Goal: Task Accomplishment & Management: Manage account settings

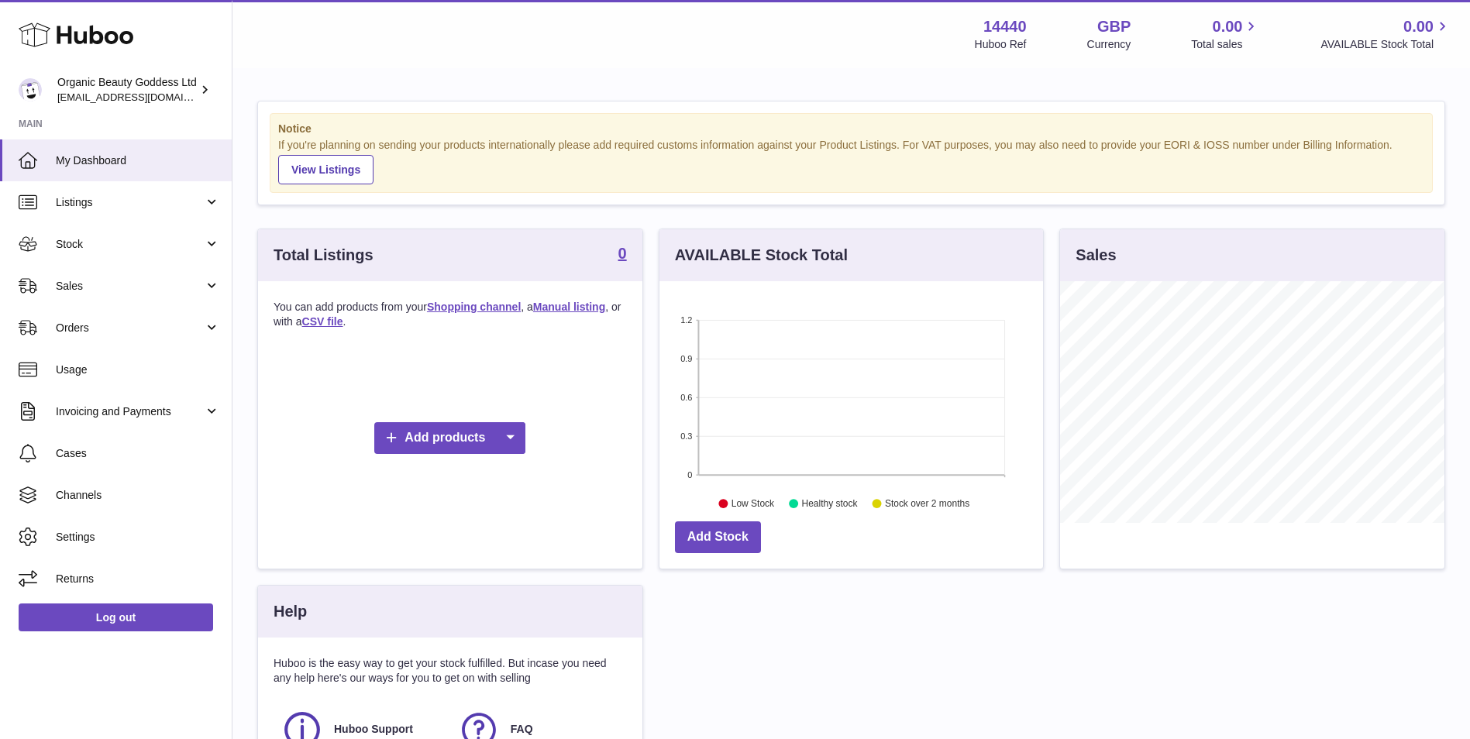
scroll to position [129, 0]
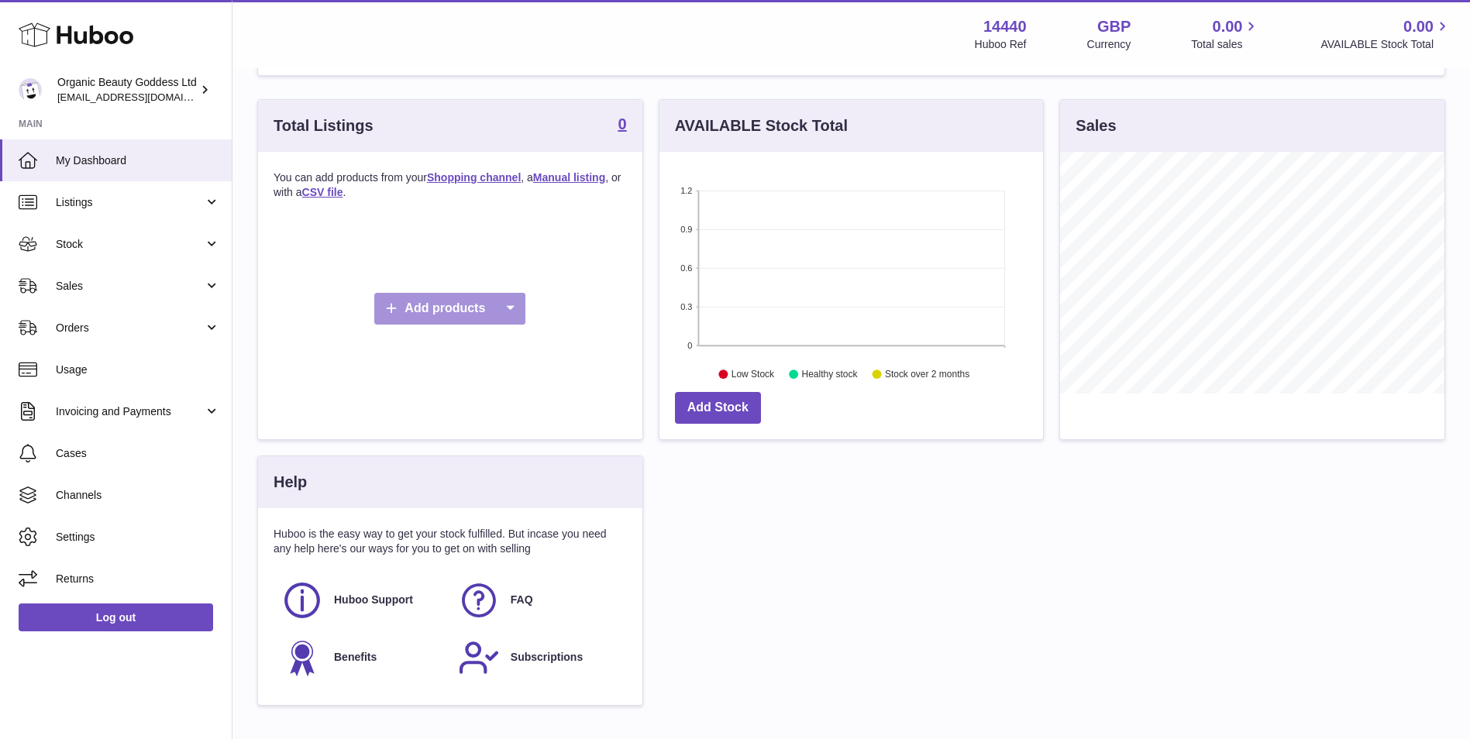
click at [520, 311] on icon at bounding box center [509, 309] width 31 height 32
click at [523, 346] on link "Shopping channel" at bounding box center [538, 345] width 117 height 33
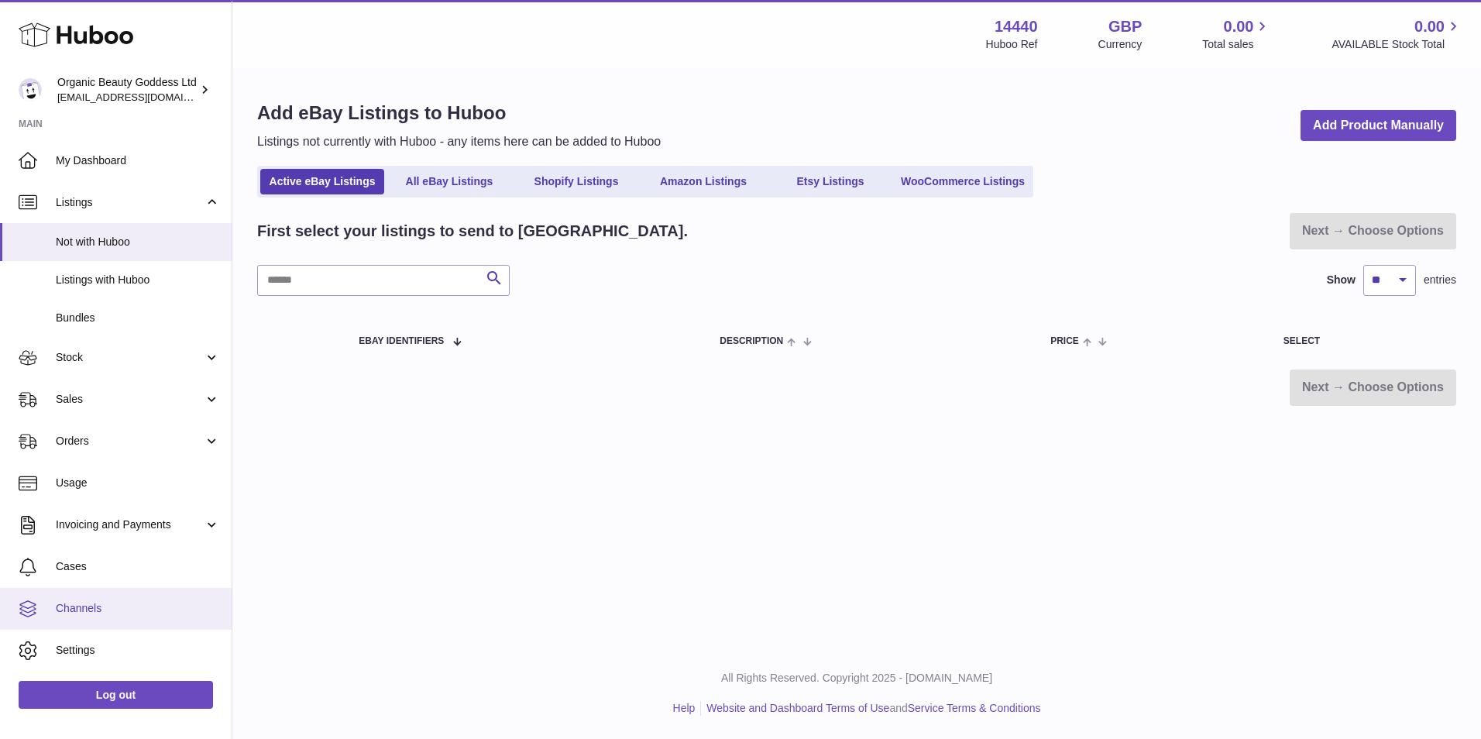
click at [110, 607] on span "Channels" at bounding box center [138, 608] width 164 height 15
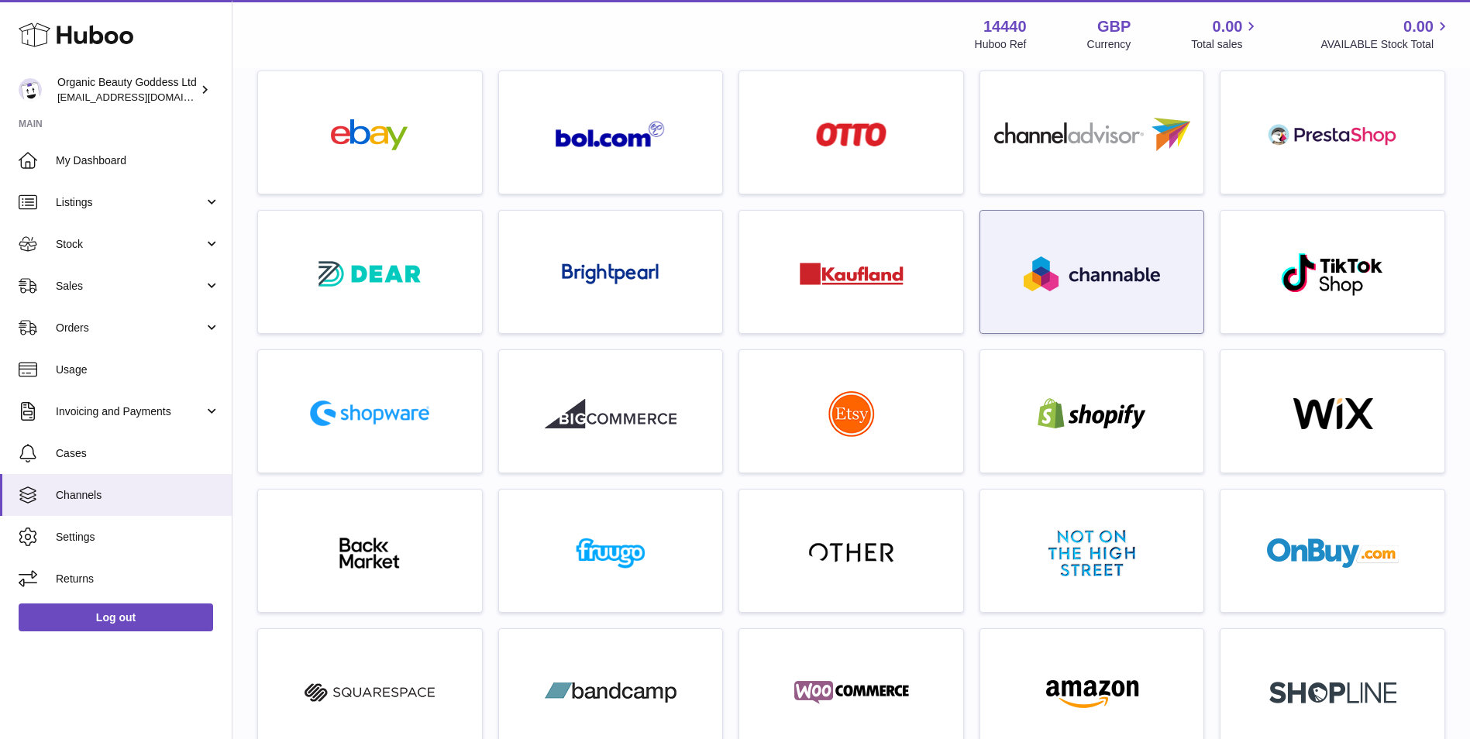
scroll to position [129, 0]
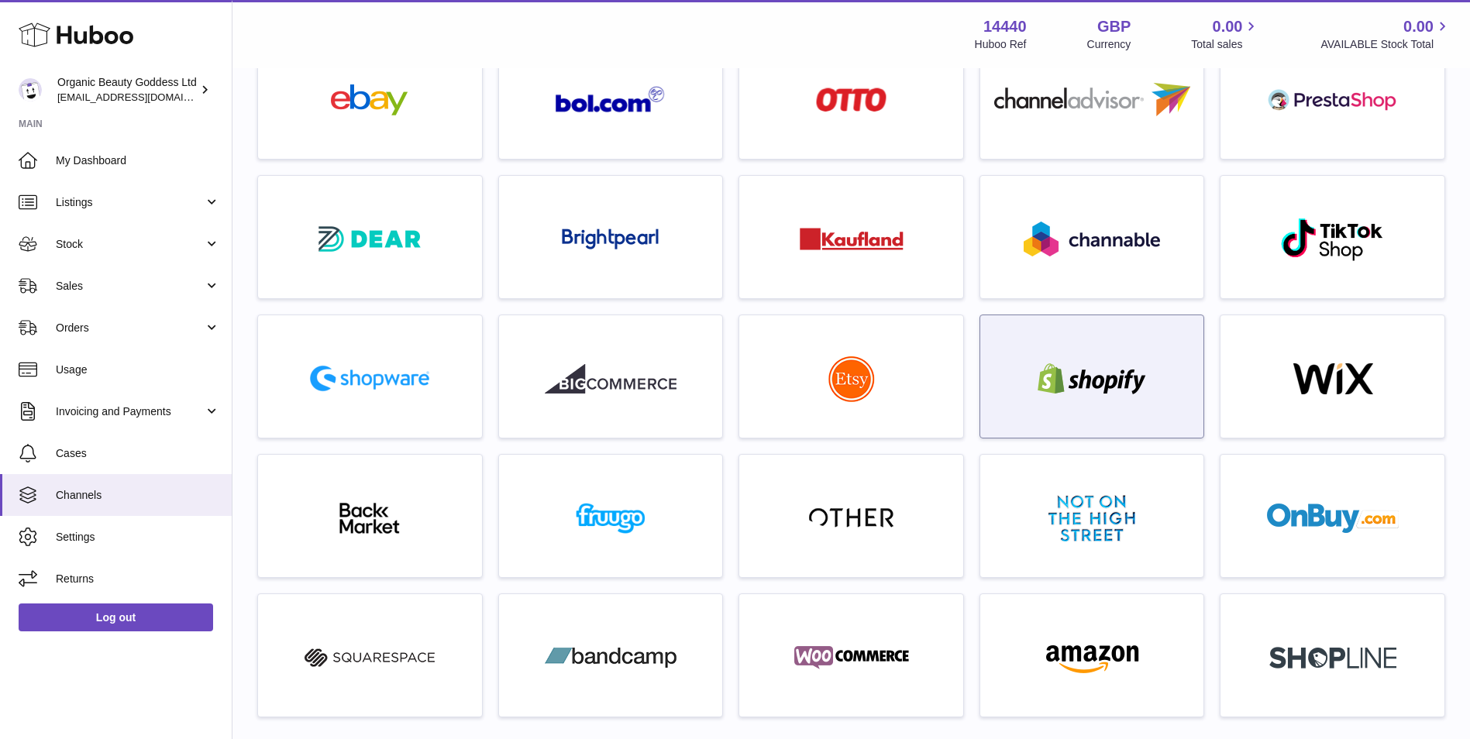
click at [1099, 401] on div at bounding box center [1092, 380] width 208 height 99
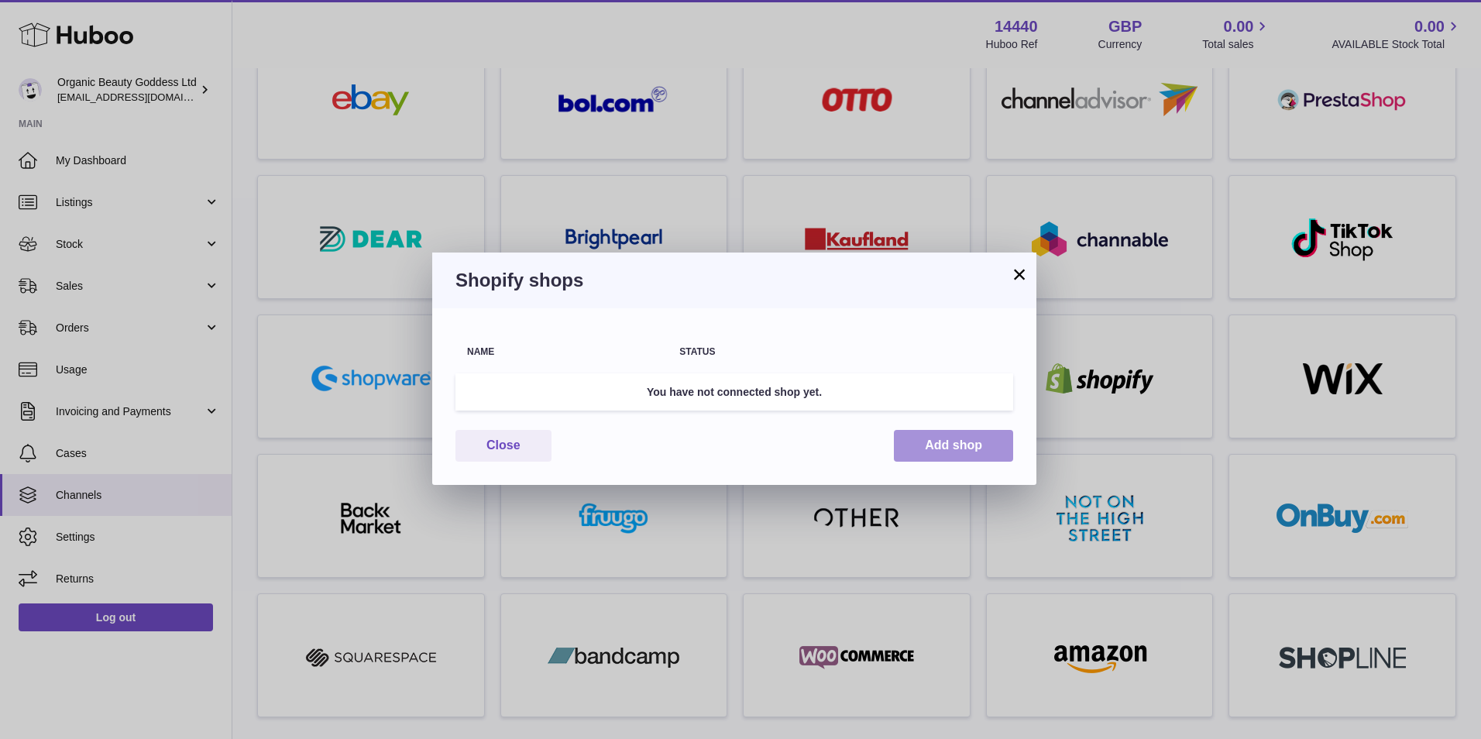
click at [931, 444] on button "Add shop" at bounding box center [953, 446] width 119 height 32
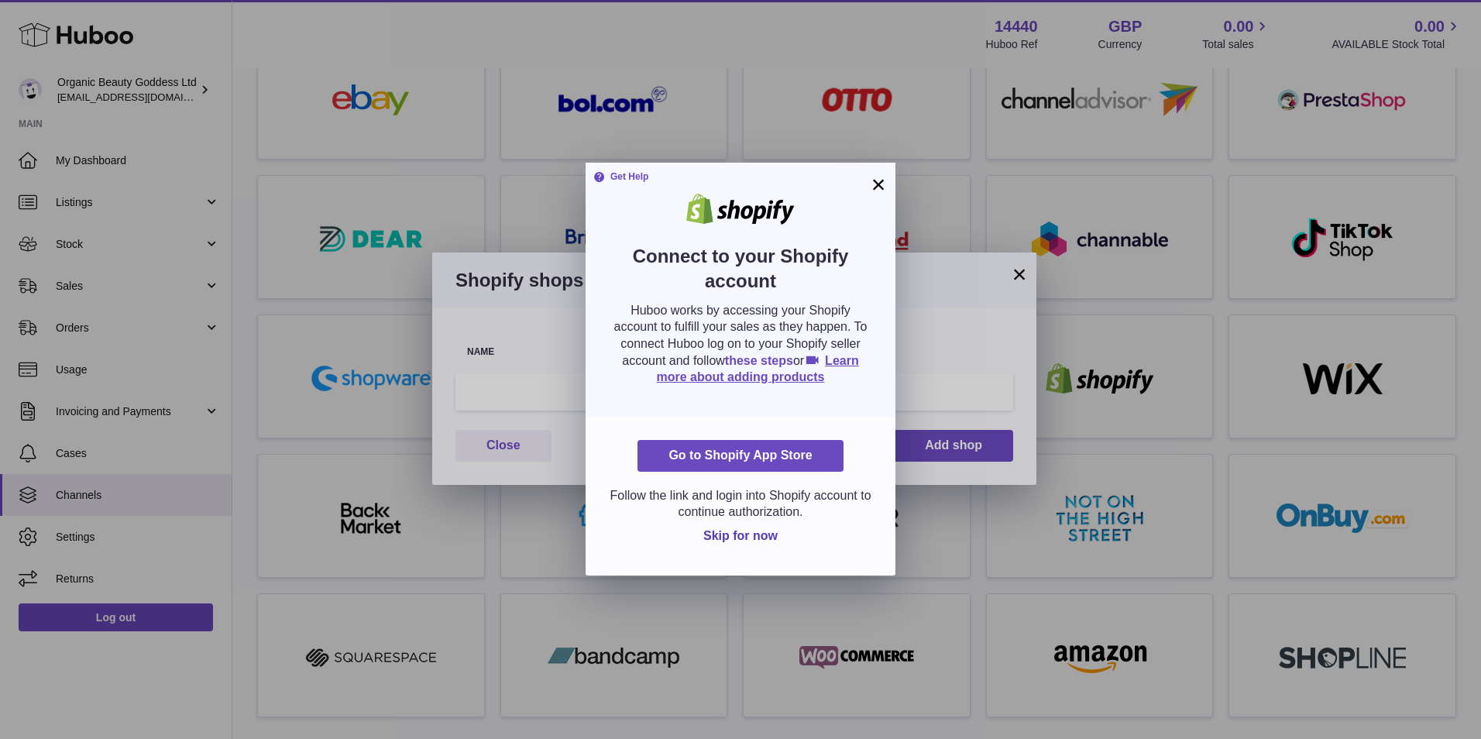
click at [783, 360] on link "these steps" at bounding box center [759, 360] width 68 height 13
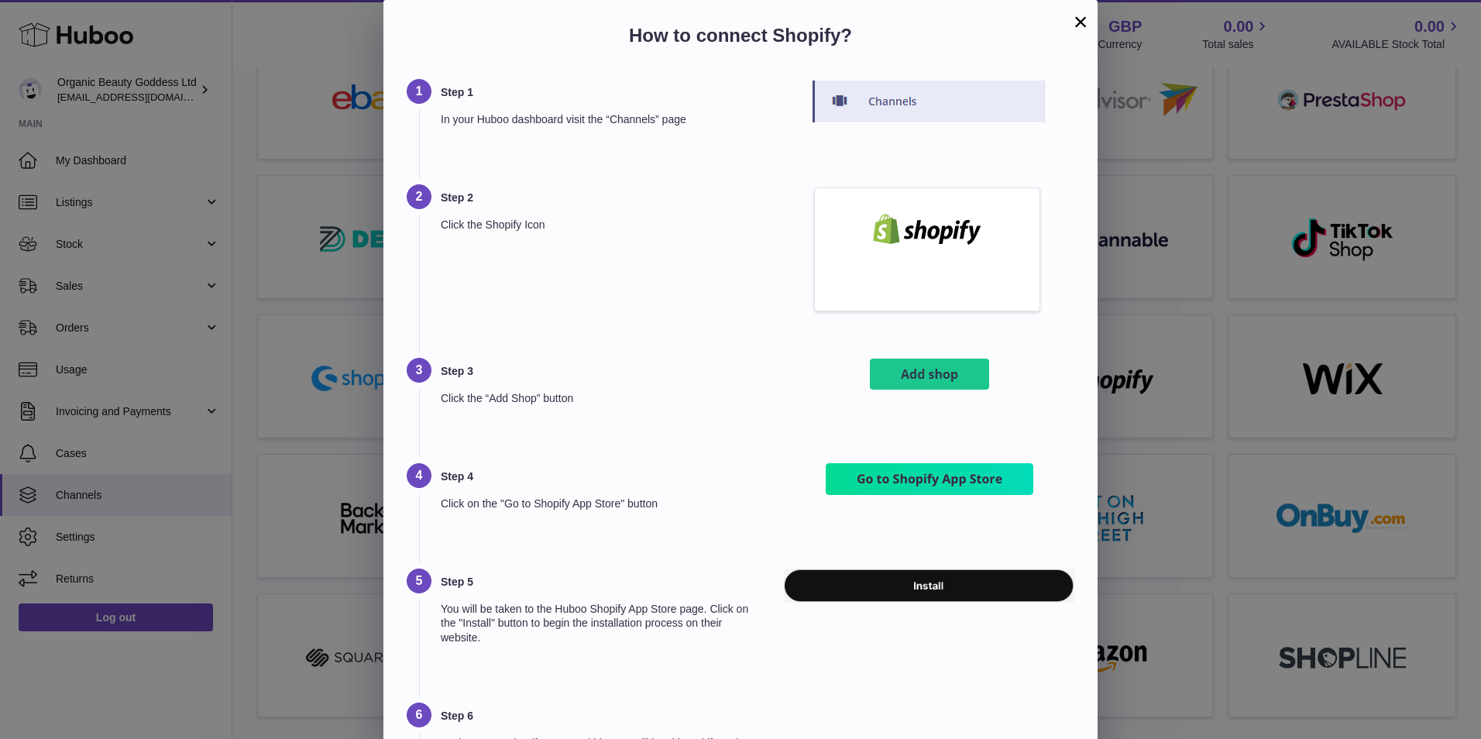
click at [1077, 12] on button "×" at bounding box center [1081, 21] width 19 height 19
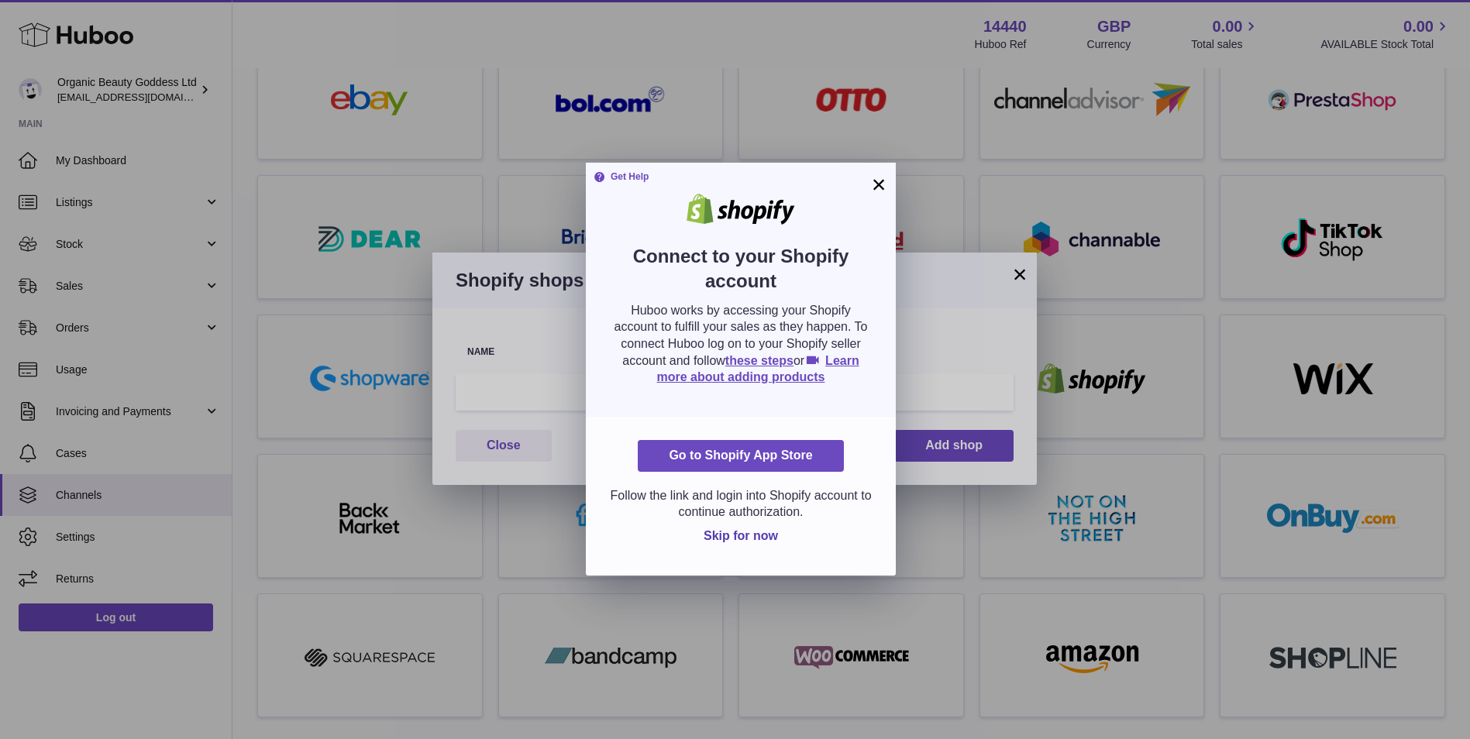
click at [880, 182] on button "×" at bounding box center [878, 184] width 19 height 19
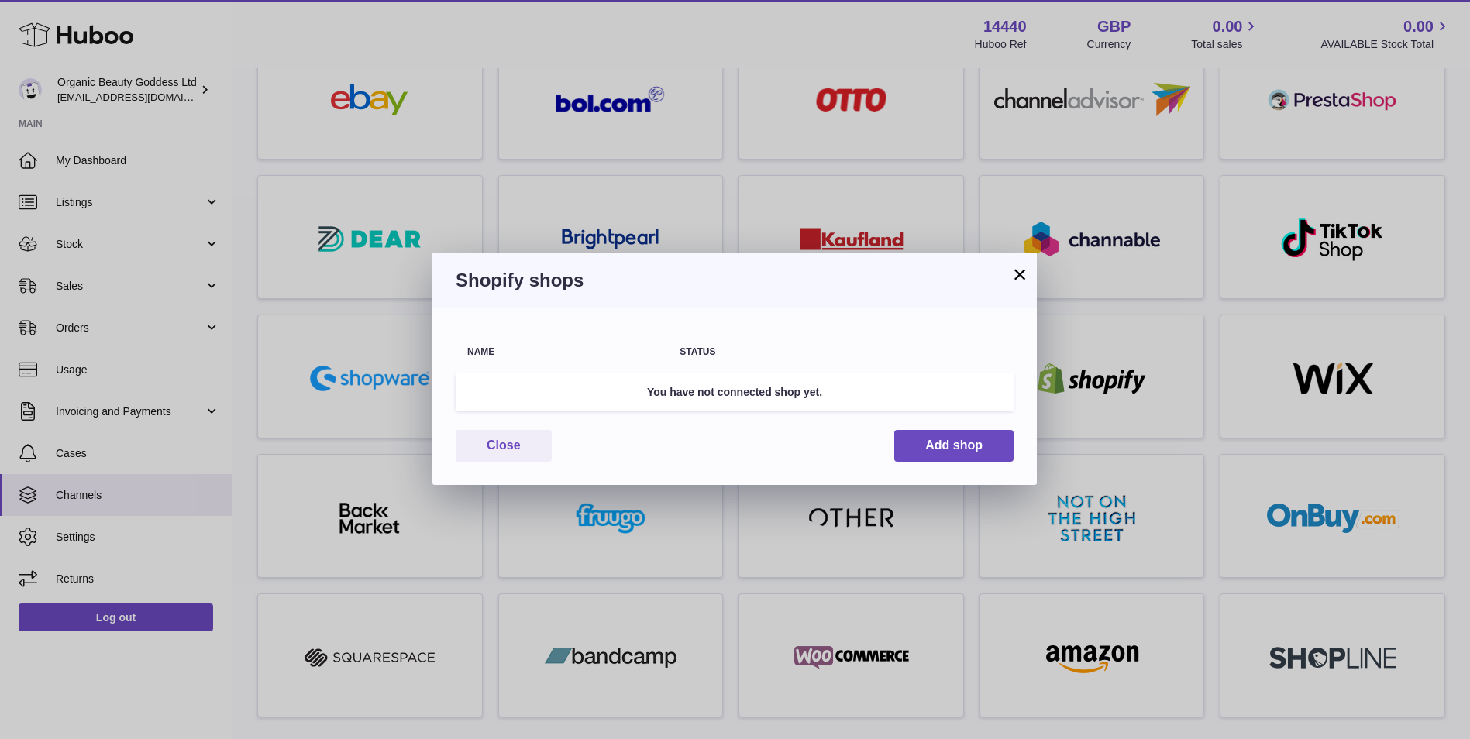
click at [1023, 281] on button "×" at bounding box center [1019, 274] width 19 height 19
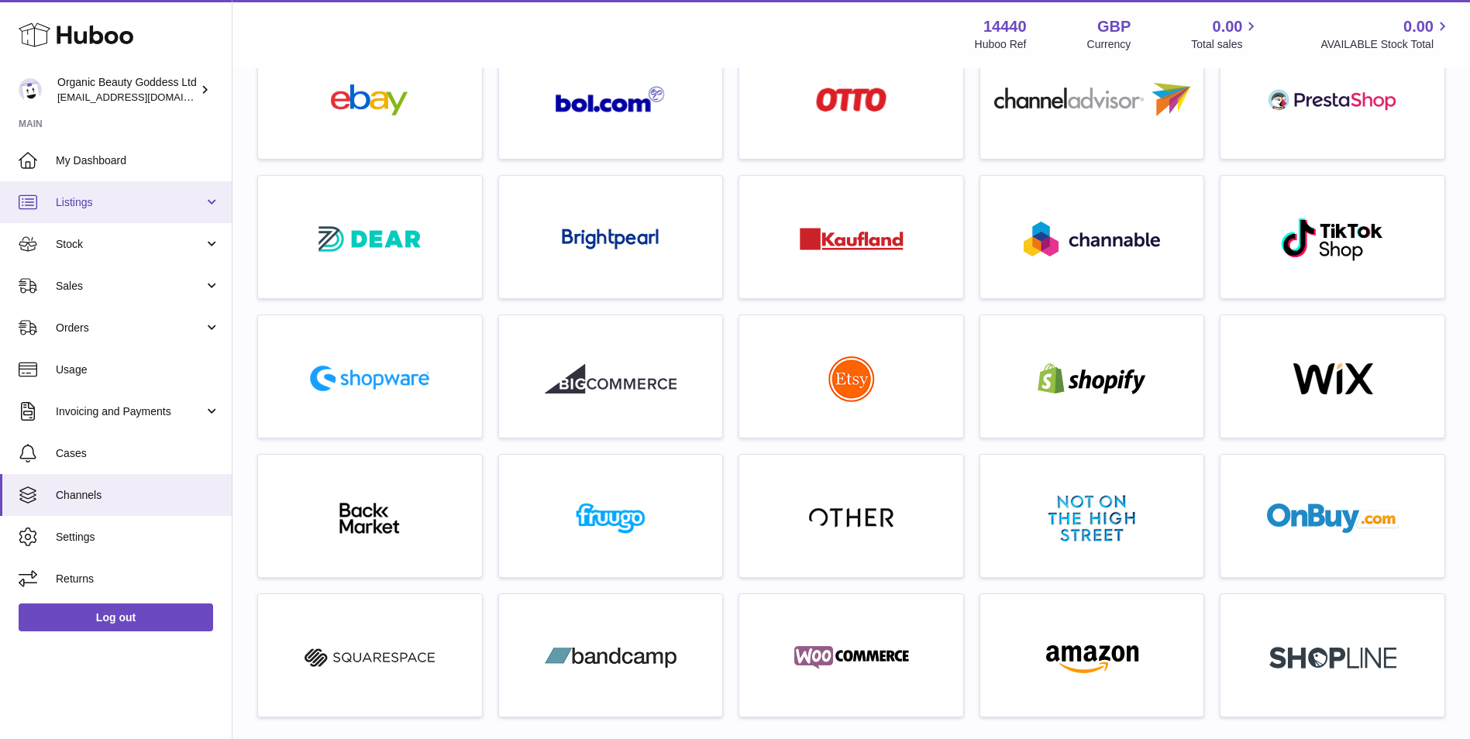
click at [95, 198] on span "Listings" at bounding box center [130, 202] width 148 height 15
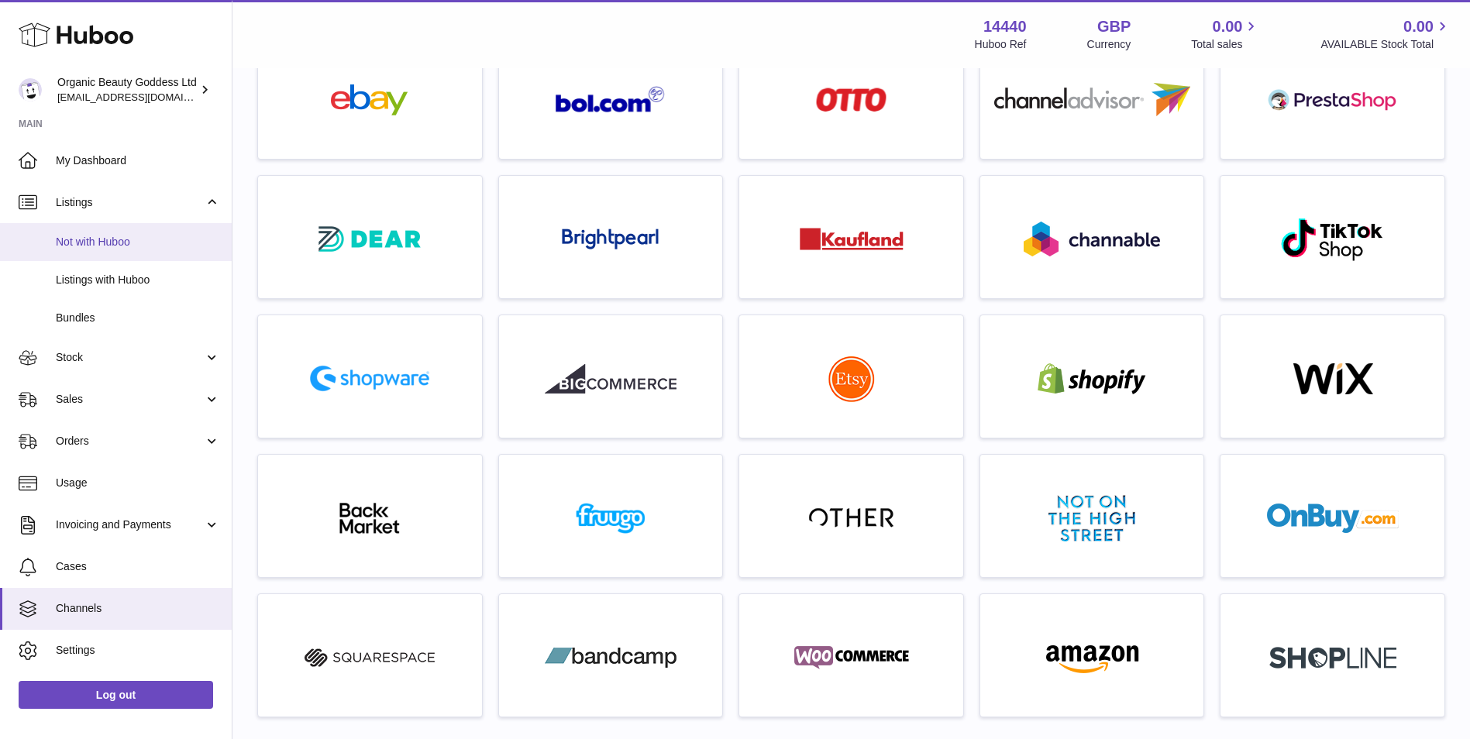
click at [139, 246] on span "Not with Huboo" at bounding box center [138, 242] width 164 height 15
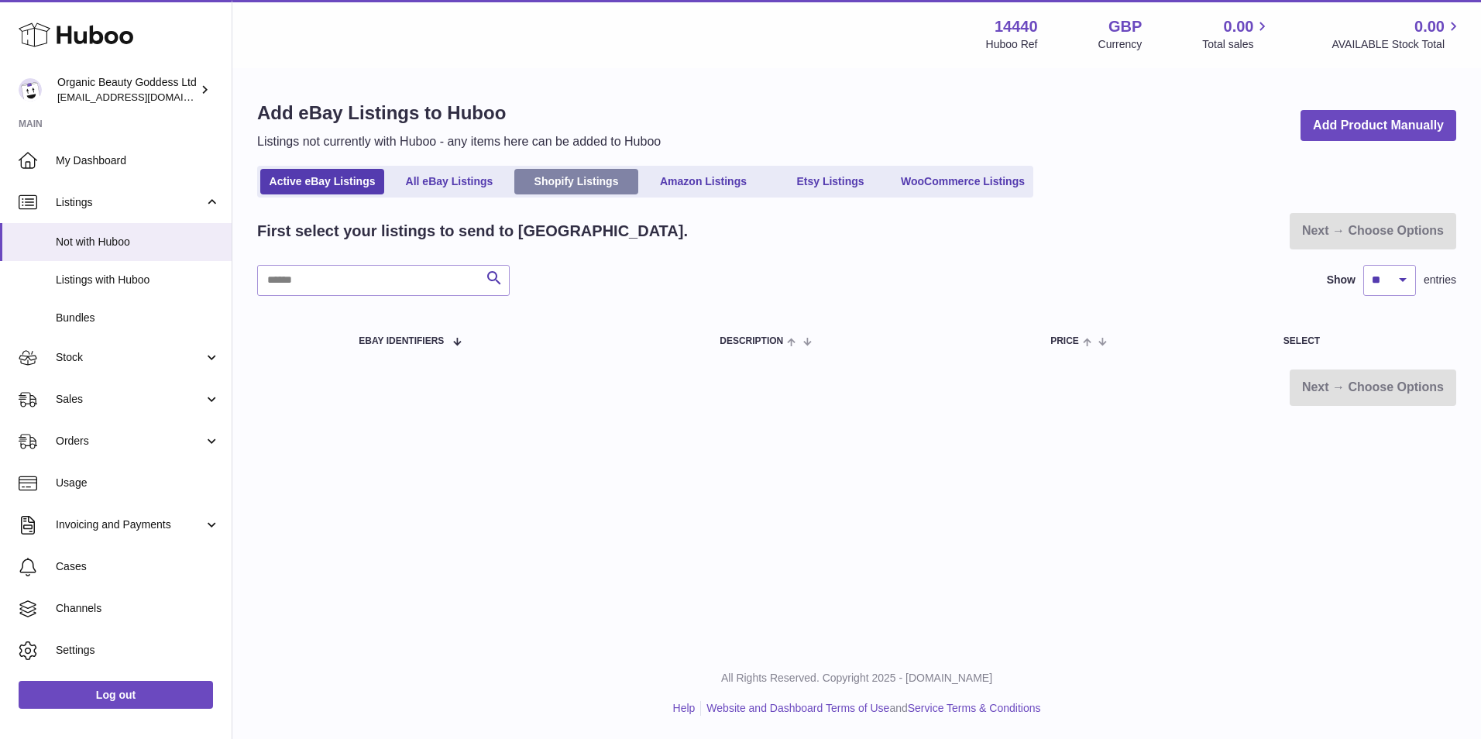
click at [595, 186] on link "Shopify Listings" at bounding box center [576, 182] width 124 height 26
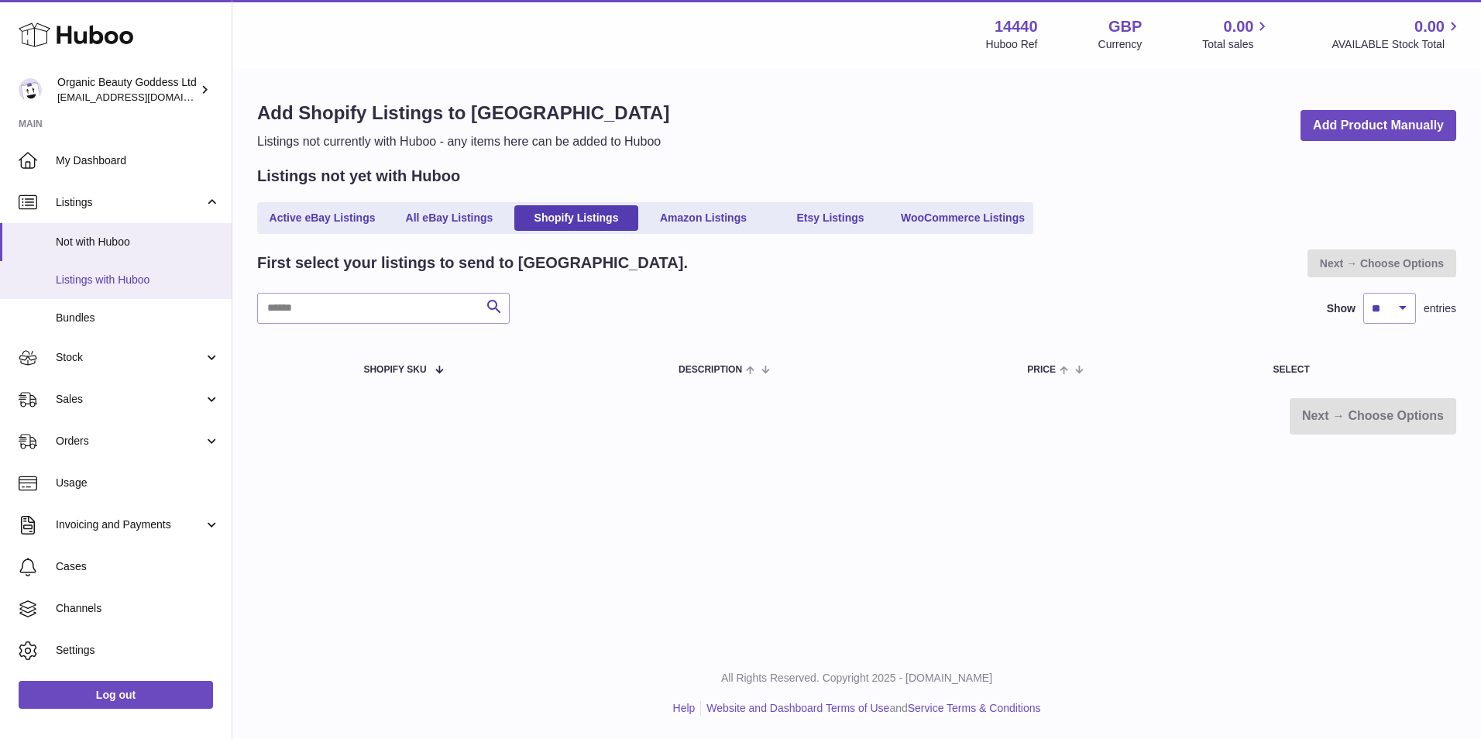
click at [150, 286] on span "Listings with Huboo" at bounding box center [138, 280] width 164 height 15
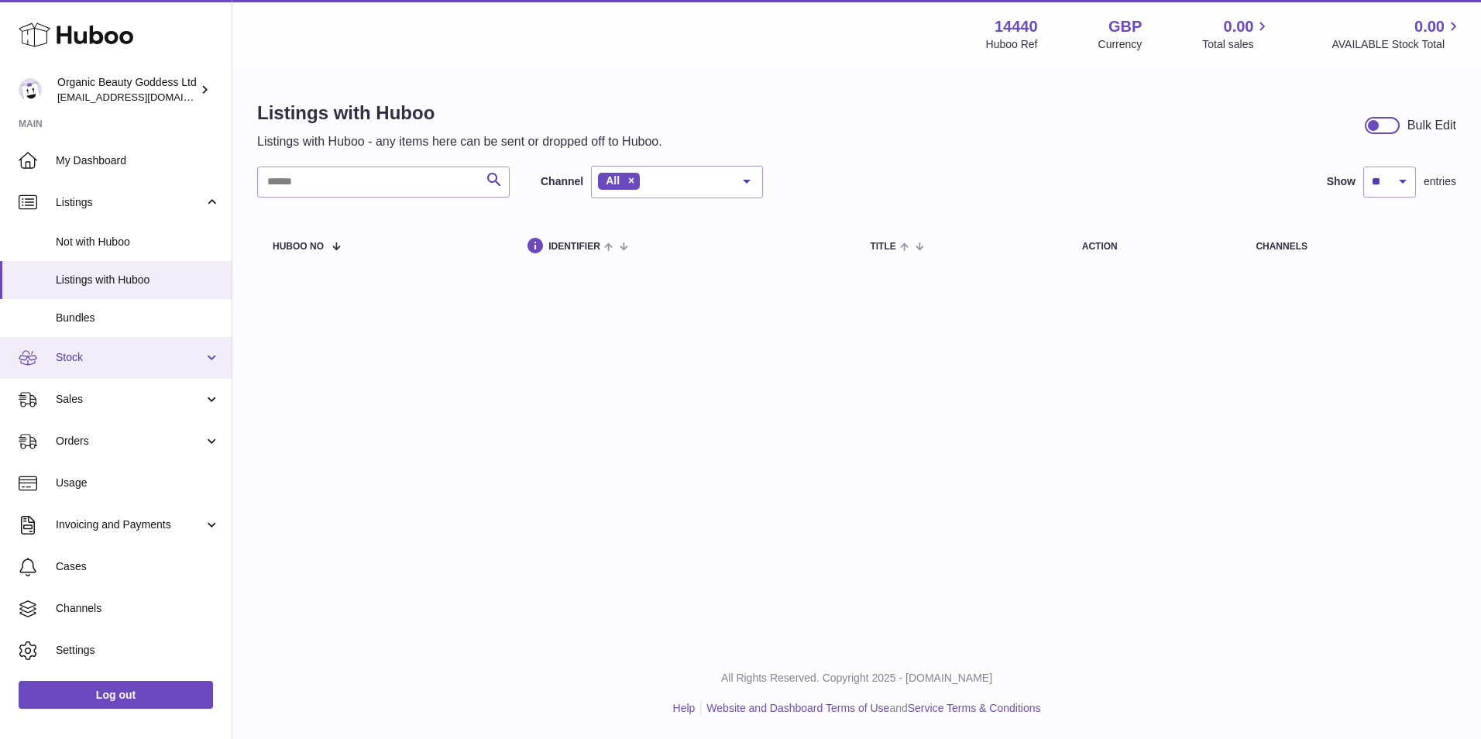
click at [145, 357] on span "Stock" at bounding box center [130, 357] width 148 height 15
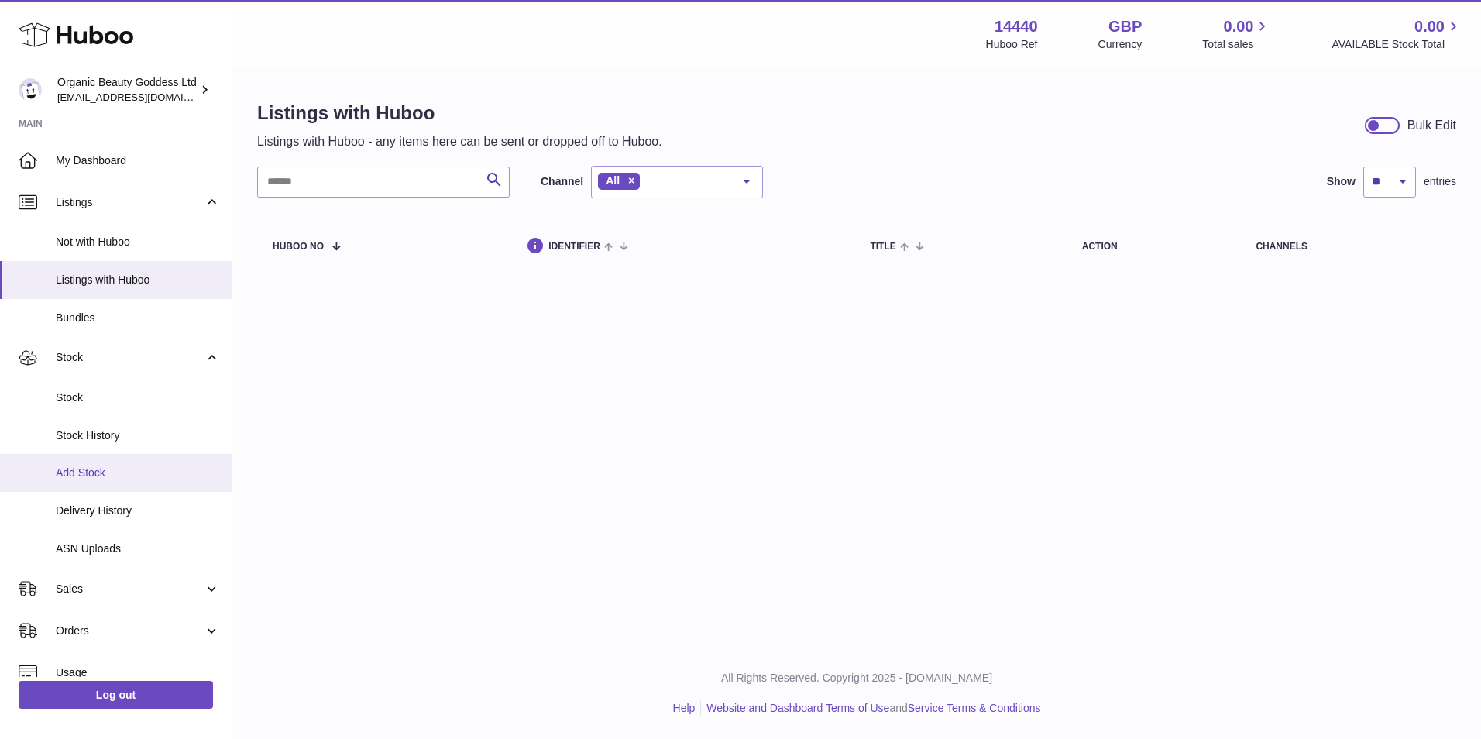
click at [160, 473] on span "Add Stock" at bounding box center [138, 473] width 164 height 15
